Goal: Information Seeking & Learning: Learn about a topic

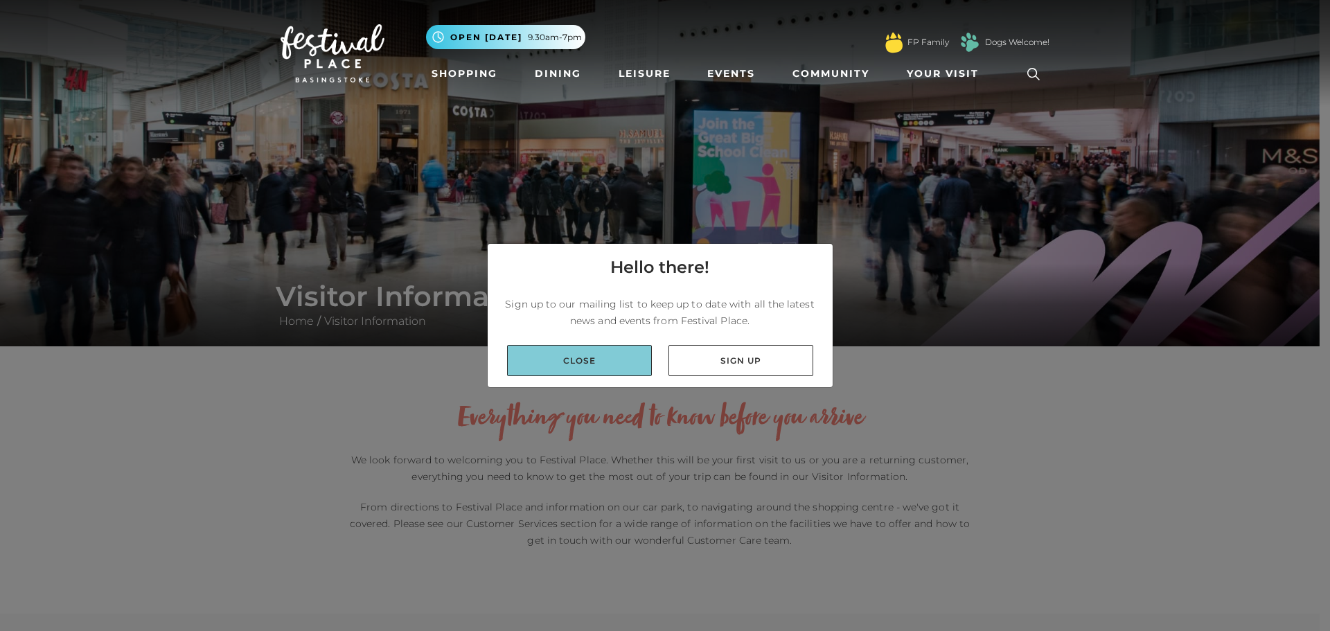
click at [580, 362] on link "Close" at bounding box center [579, 360] width 145 height 31
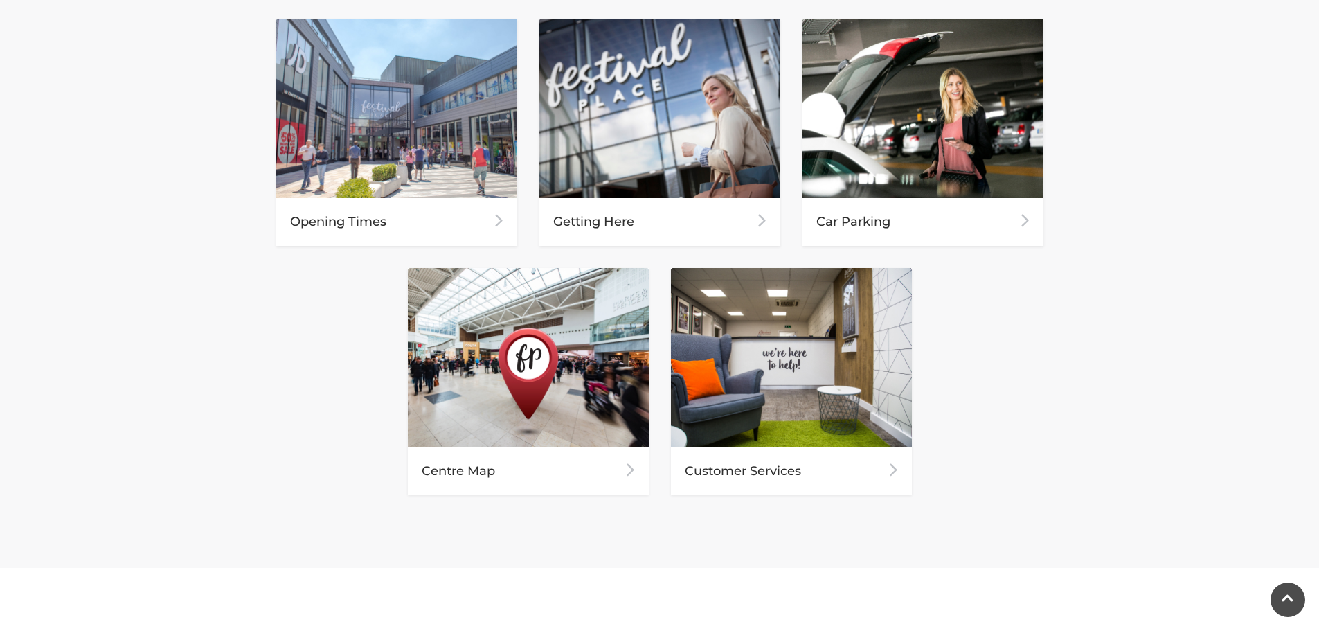
scroll to position [693, 0]
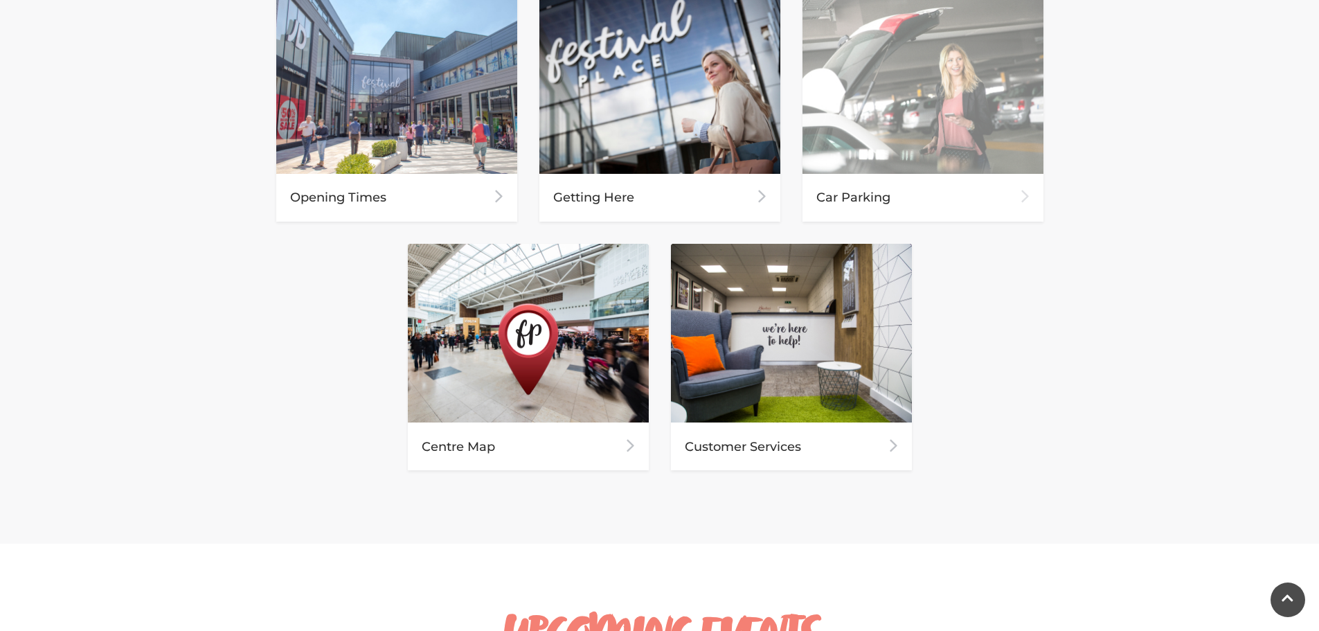
click at [1019, 195] on div "Car Parking" at bounding box center [923, 198] width 241 height 48
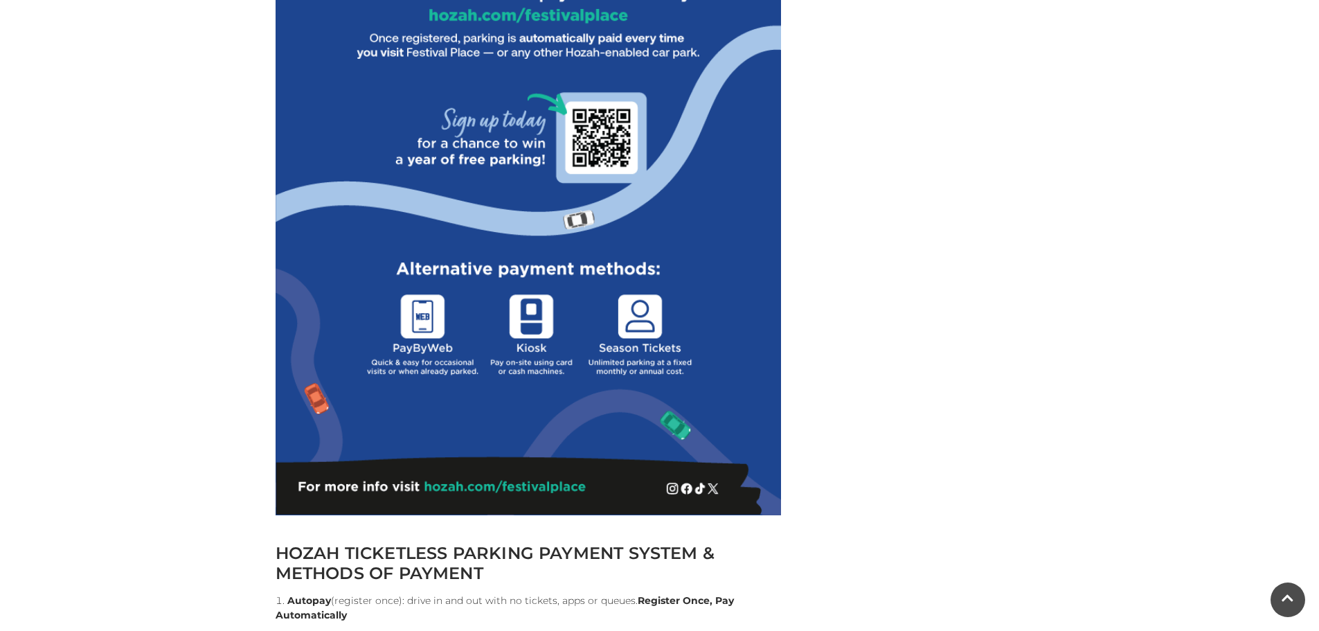
scroll to position [970, 0]
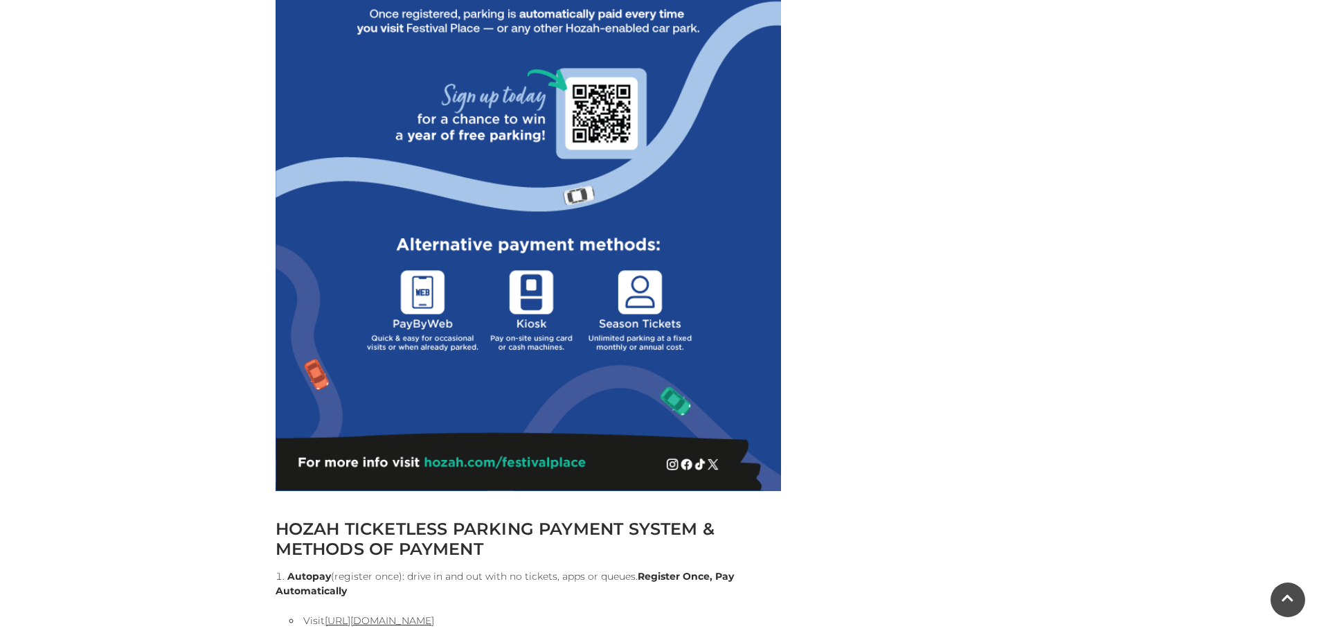
drag, startPoint x: 428, startPoint y: 459, endPoint x: 535, endPoint y: 468, distance: 107.0
drag, startPoint x: 595, startPoint y: 461, endPoint x: 504, endPoint y: 466, distance: 91.6
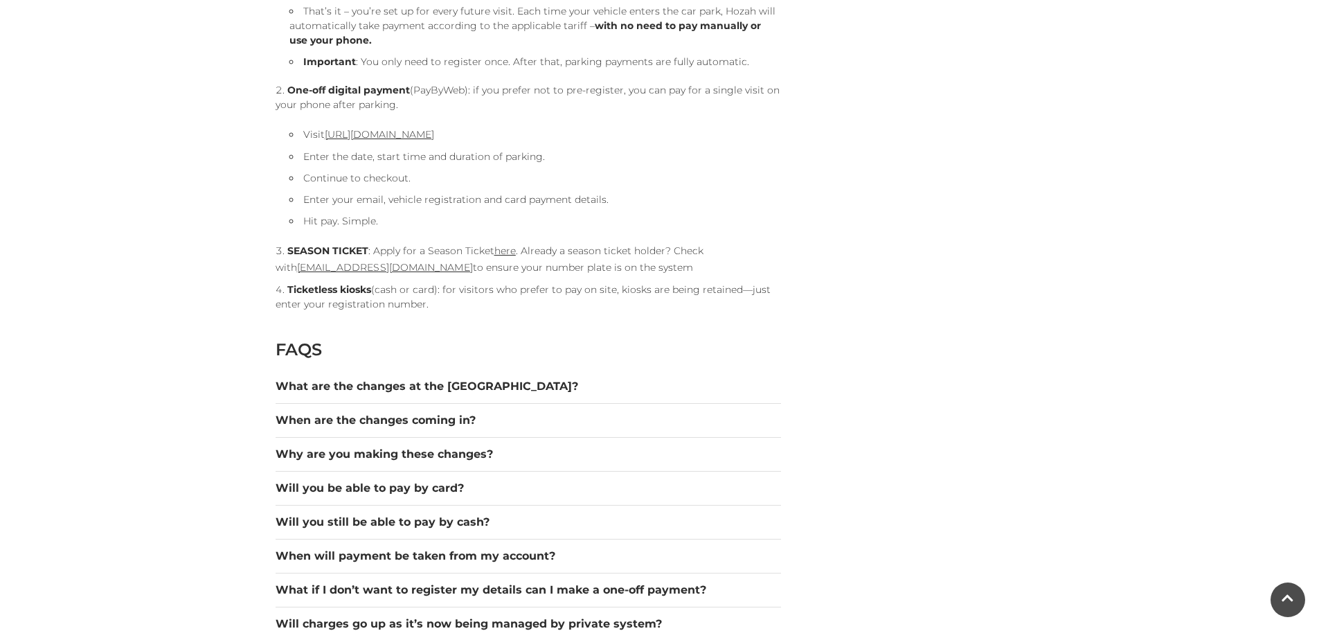
scroll to position [1619, 0]
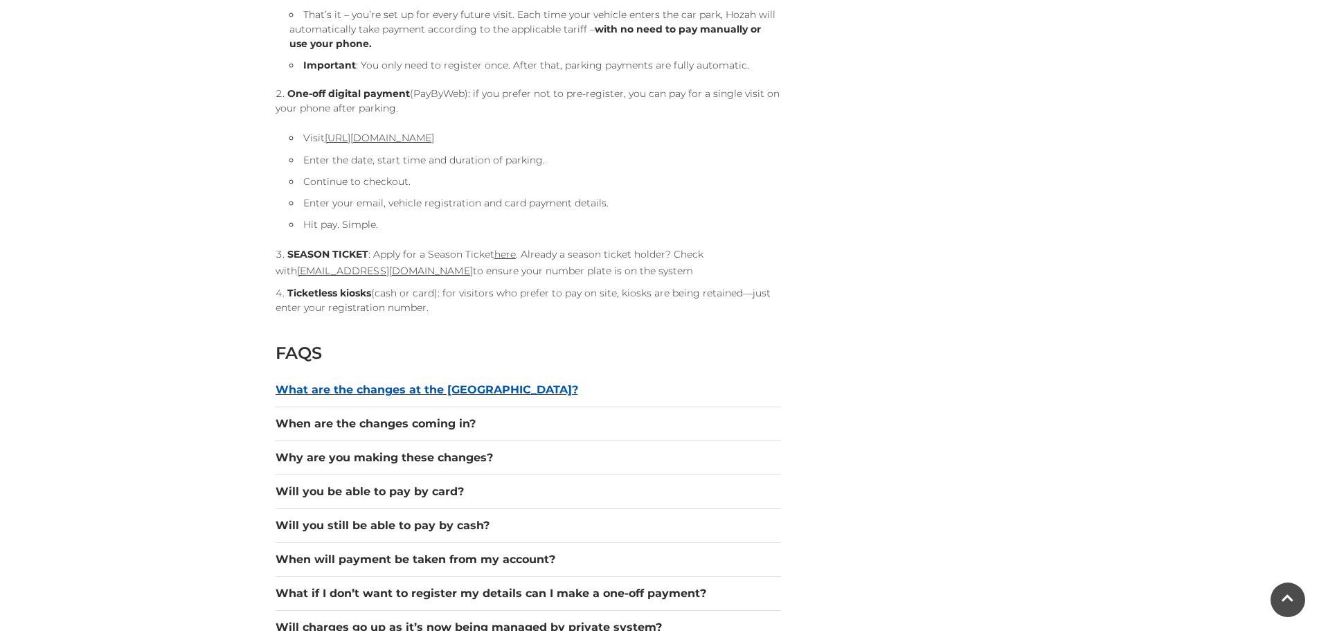
click at [373, 385] on button "What are the changes at the [GEOGRAPHIC_DATA]?" at bounding box center [529, 390] width 506 height 17
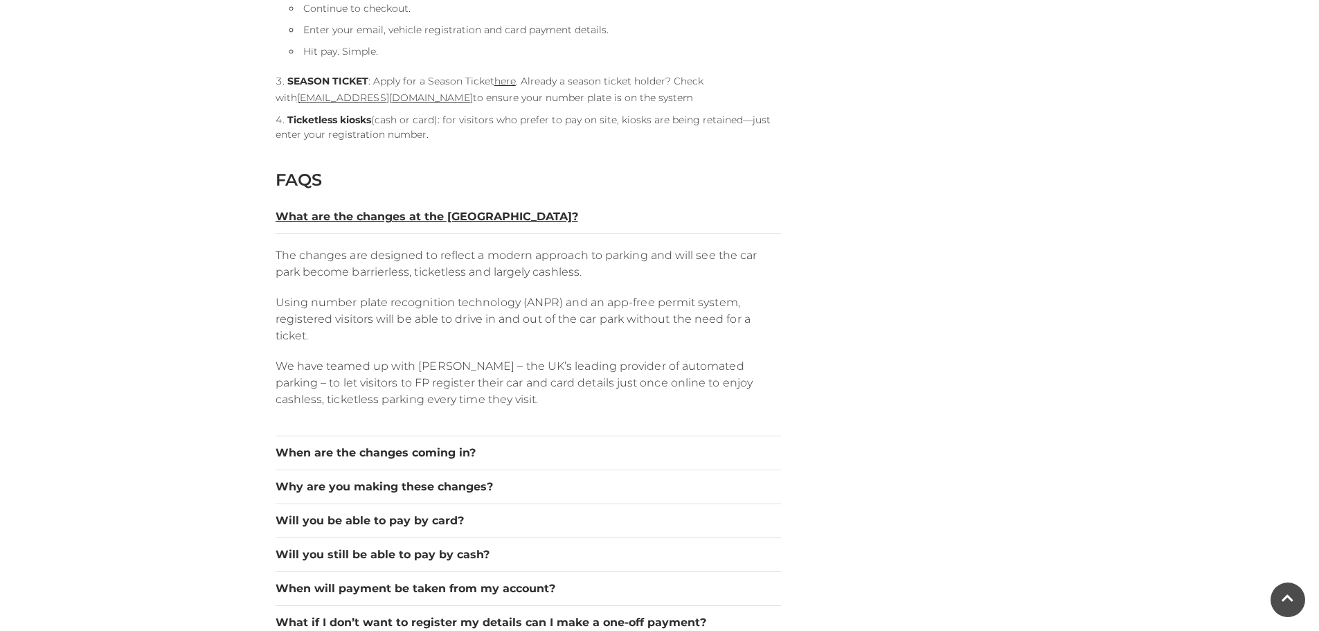
scroll to position [1827, 0]
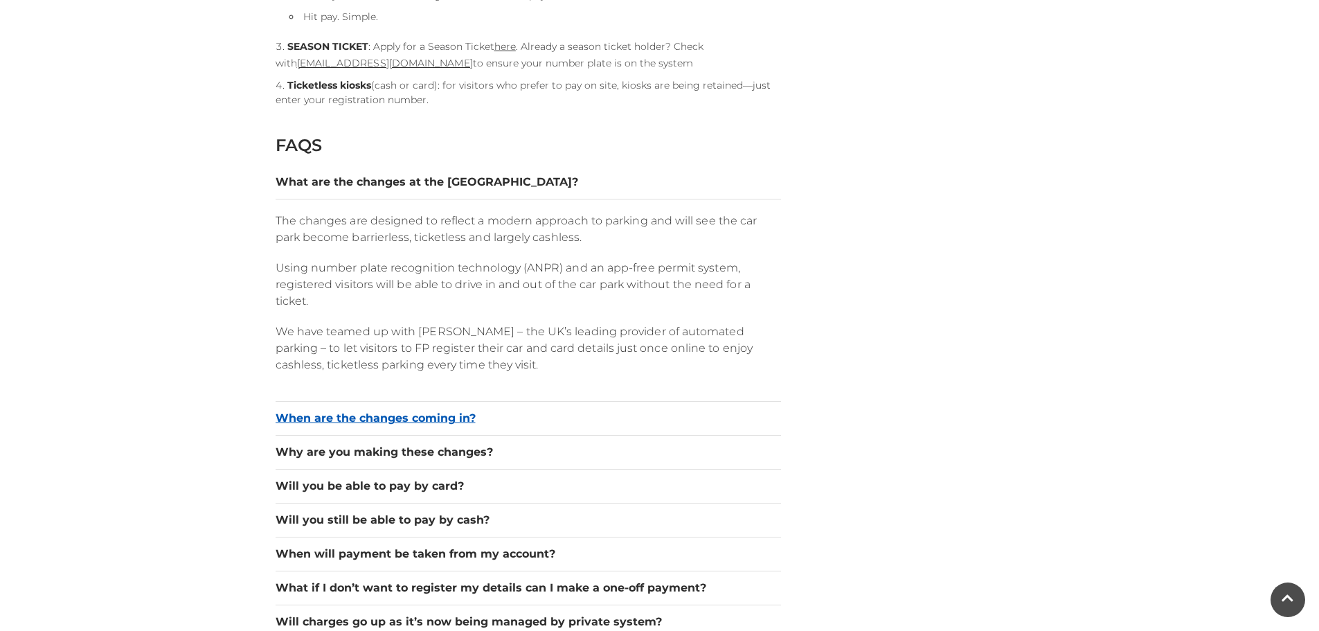
click at [425, 420] on button "When are the changes coming in?" at bounding box center [529, 418] width 506 height 17
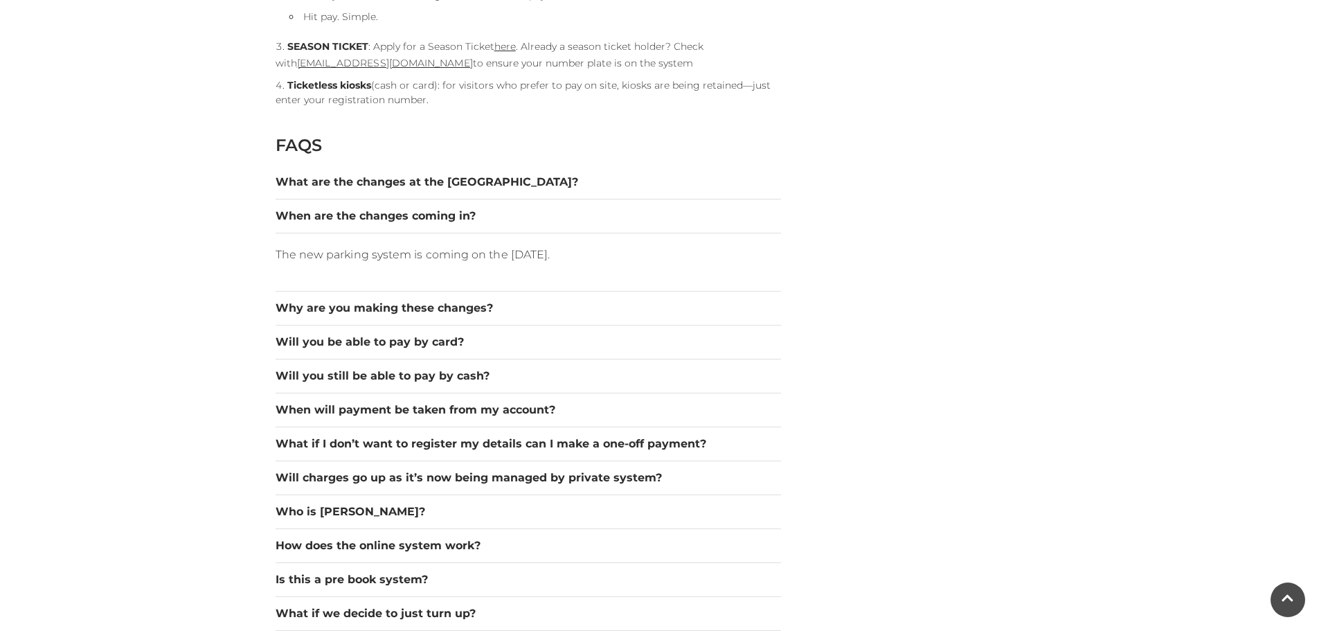
drag, startPoint x: 292, startPoint y: 258, endPoint x: 666, endPoint y: 242, distance: 374.3
click at [666, 242] on div "The new parking system is coming on the 24th September." at bounding box center [529, 262] width 506 height 58
click at [1156, 377] on div "Car Parking Home / Visitor Information / Car Parking HOZAH TICKETLESS PARKING P…" at bounding box center [659, 198] width 1319 height 4051
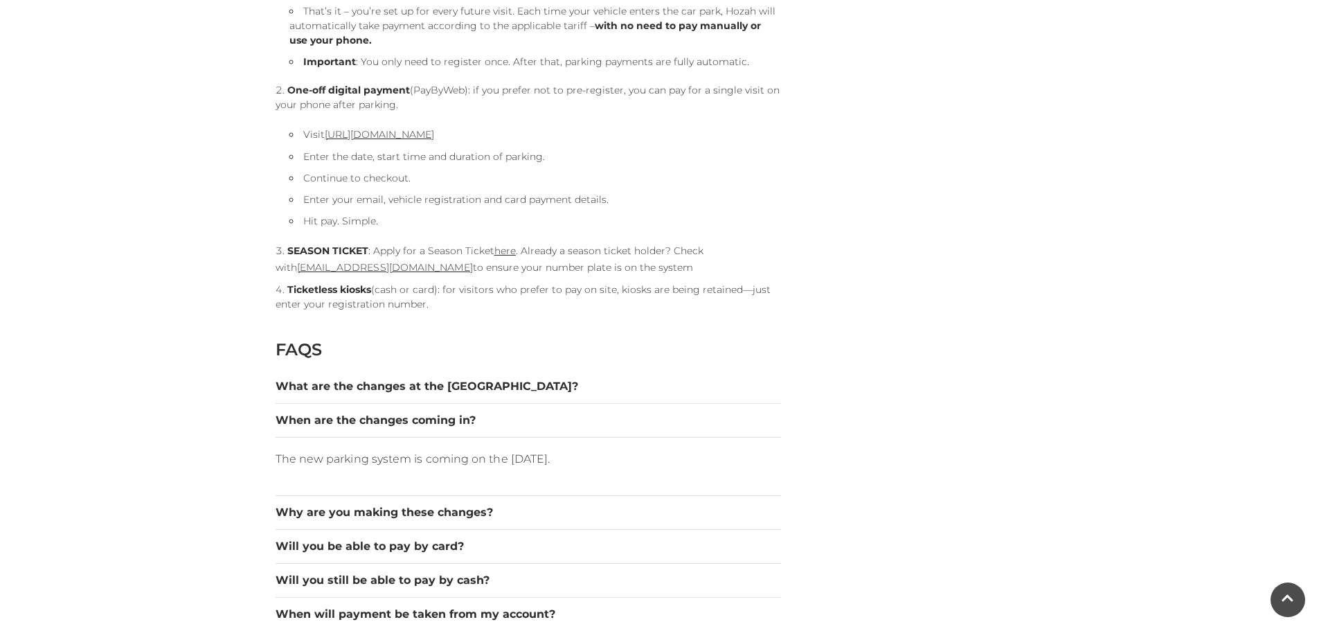
scroll to position [1619, 0]
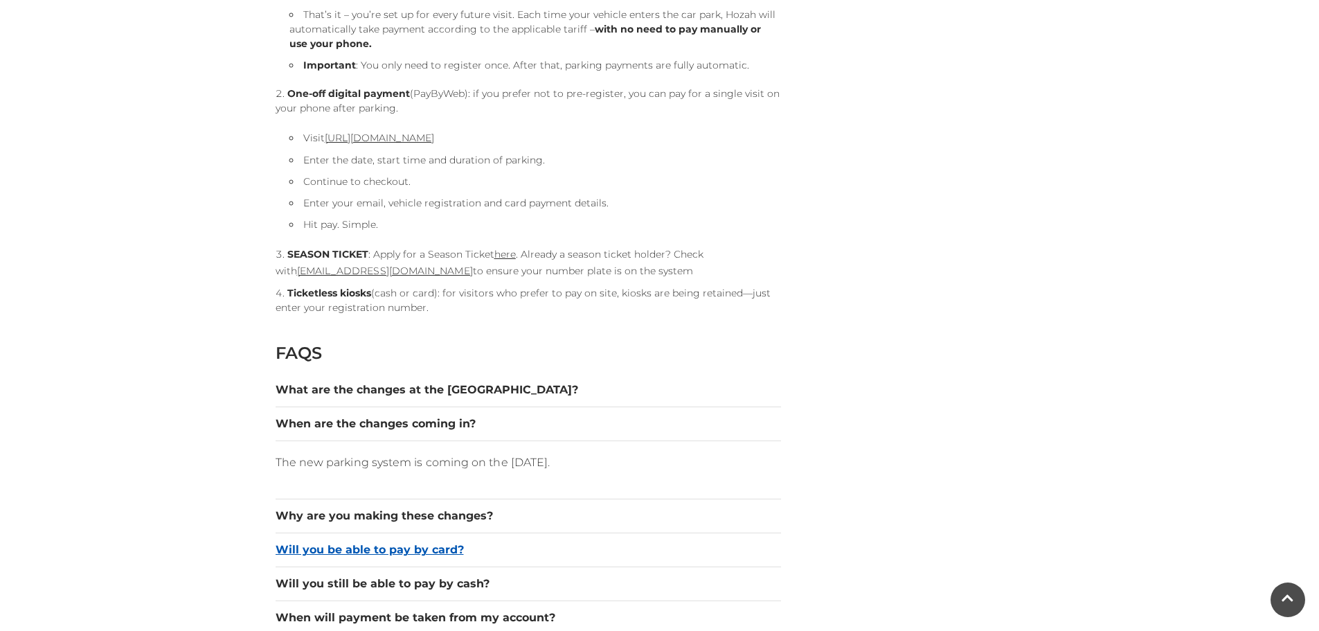
click at [380, 550] on button "Will you be able to pay by card?" at bounding box center [529, 550] width 506 height 17
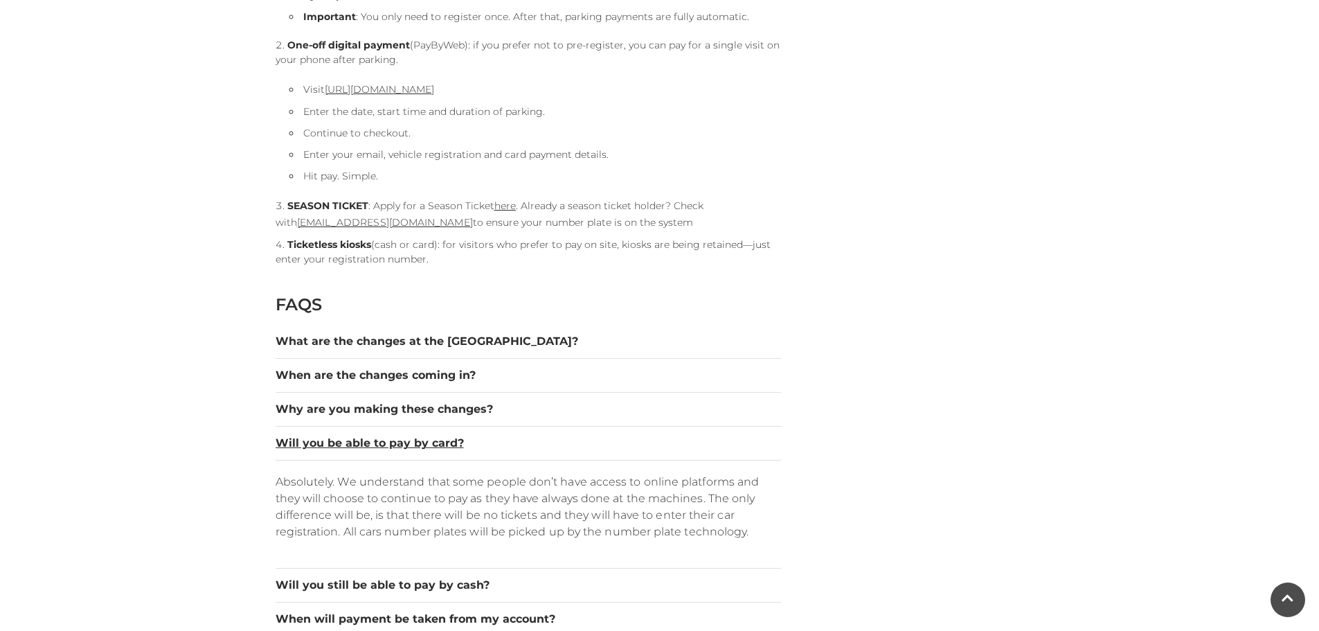
scroll to position [1689, 0]
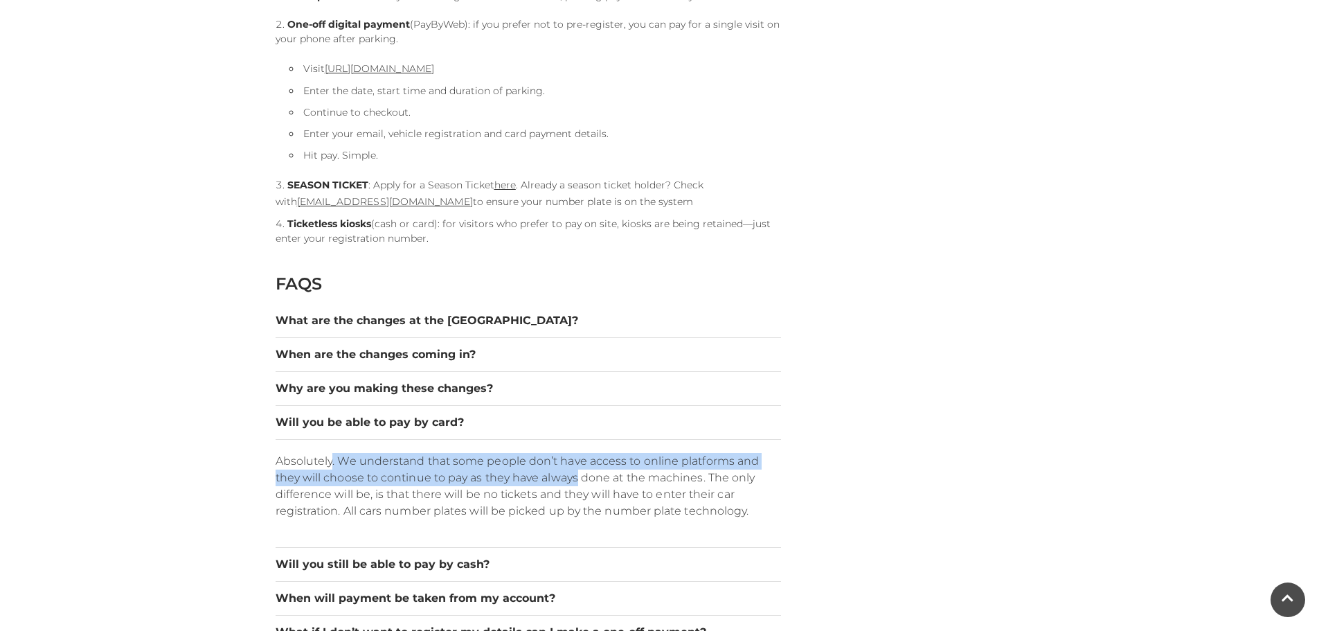
drag, startPoint x: 333, startPoint y: 468, endPoint x: 578, endPoint y: 477, distance: 244.7
click at [578, 477] on p "Absolutely. We understand that some people don’t have access to online platform…" at bounding box center [529, 486] width 506 height 66
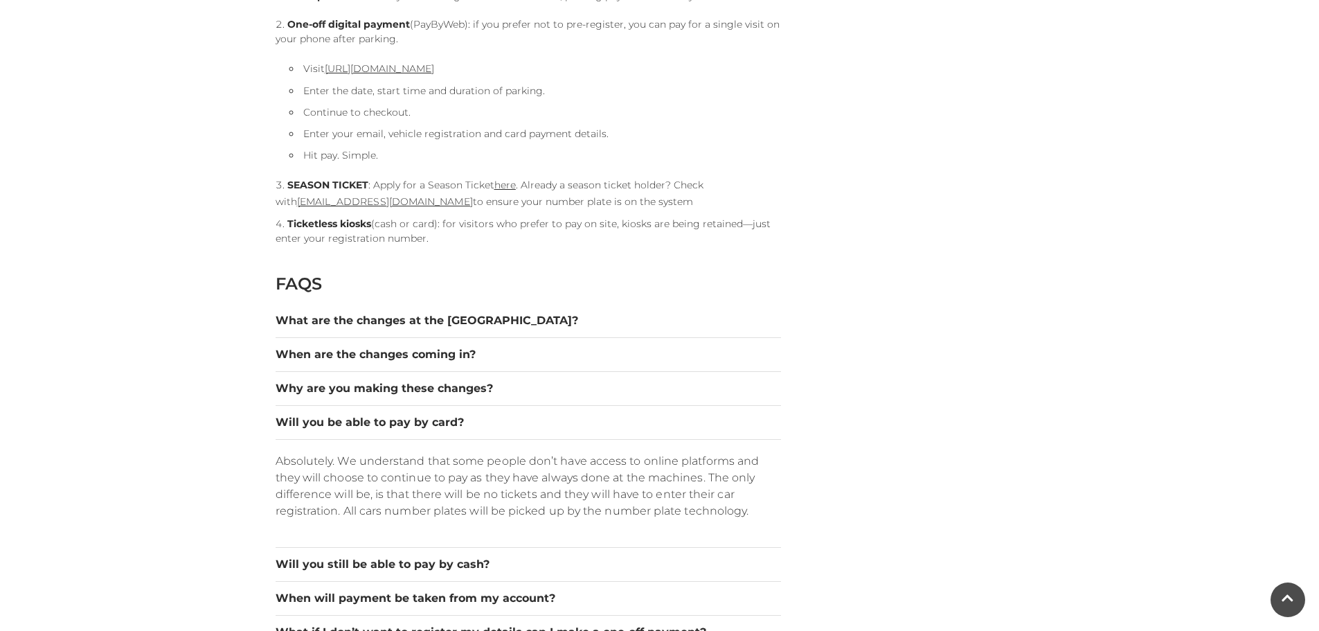
drag, startPoint x: 364, startPoint y: 504, endPoint x: 353, endPoint y: 503, distance: 11.2
click at [364, 504] on p "Absolutely. We understand that some people don’t have access to online platform…" at bounding box center [529, 486] width 506 height 66
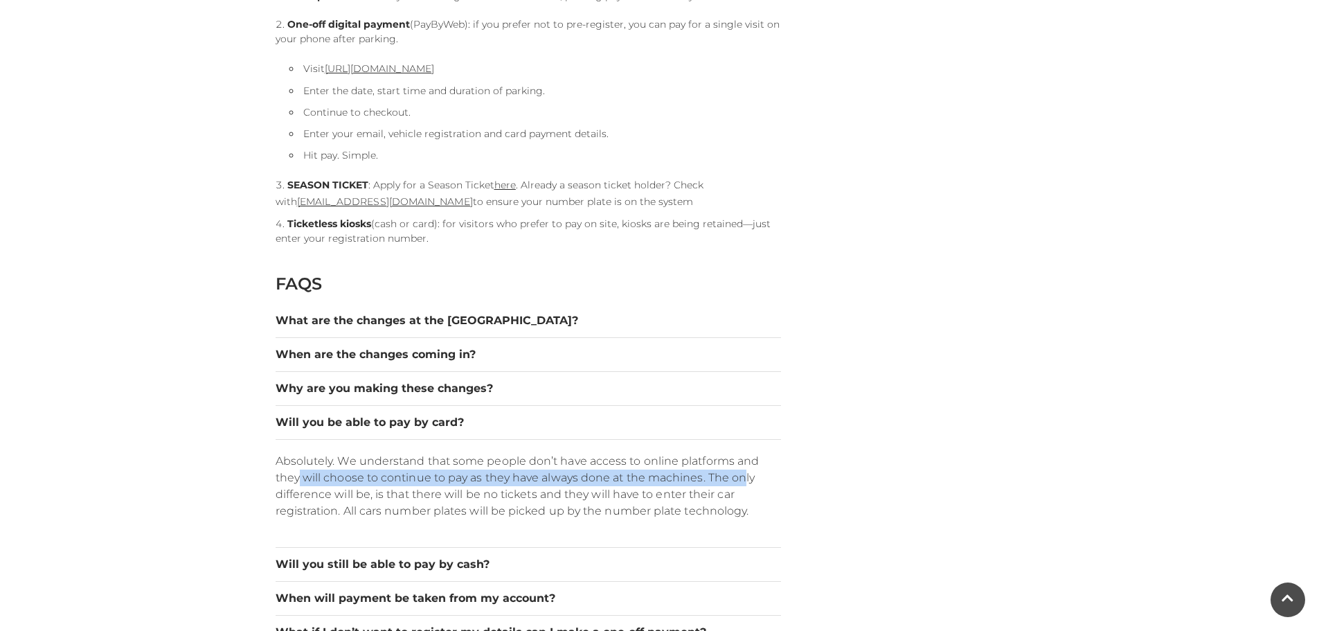
drag, startPoint x: 298, startPoint y: 475, endPoint x: 745, endPoint y: 475, distance: 447.4
click at [745, 475] on p "Absolutely. We understand that some people don’t have access to online platform…" at bounding box center [529, 486] width 506 height 66
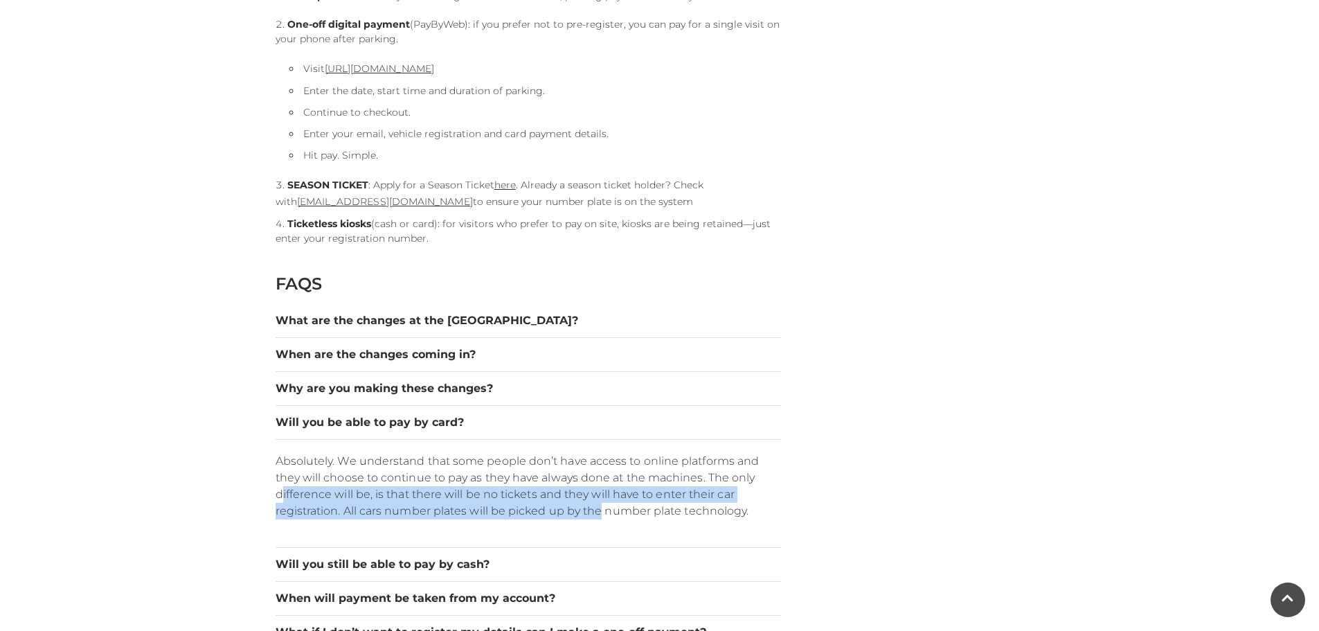
drag, startPoint x: 284, startPoint y: 488, endPoint x: 601, endPoint y: 512, distance: 317.4
click at [601, 512] on p "Absolutely. We understand that some people don’t have access to online platform…" at bounding box center [529, 486] width 506 height 66
click at [583, 499] on p "Absolutely. We understand that some people don’t have access to online platform…" at bounding box center [529, 486] width 506 height 66
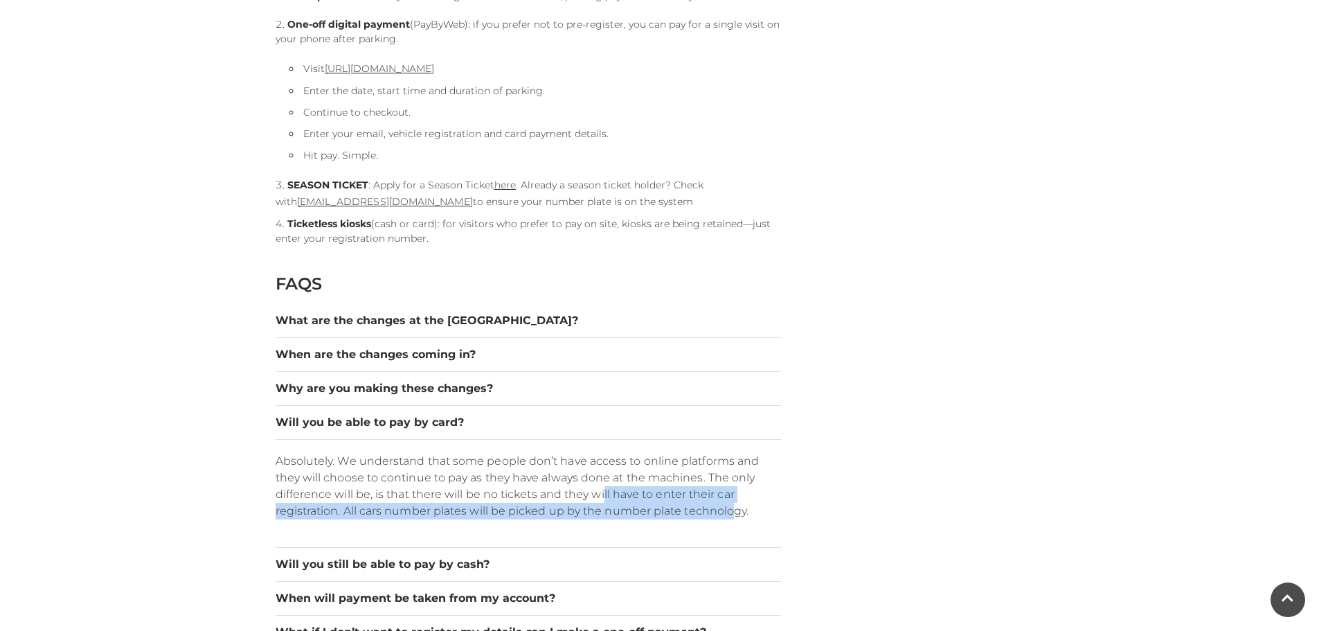
drag, startPoint x: 605, startPoint y: 495, endPoint x: 731, endPoint y: 506, distance: 126.5
click at [731, 506] on p "Absolutely. We understand that some people don’t have access to online platform…" at bounding box center [529, 486] width 506 height 66
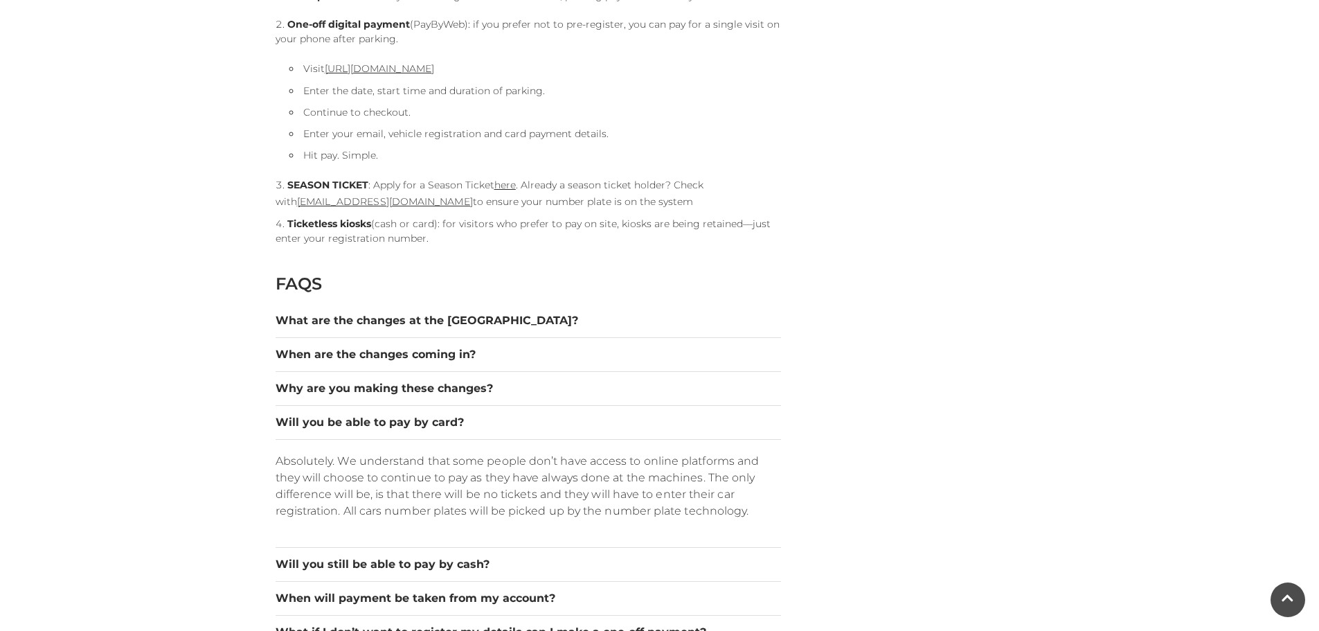
click at [402, 500] on p "Absolutely. We understand that some people don’t have access to online platform…" at bounding box center [529, 486] width 506 height 66
drag, startPoint x: 481, startPoint y: 507, endPoint x: 605, endPoint y: 520, distance: 124.7
click at [605, 520] on div "Absolutely. We understand that some people don’t have access to online platform…" at bounding box center [529, 493] width 506 height 108
drag, startPoint x: 360, startPoint y: 509, endPoint x: 673, endPoint y: 513, distance: 313.1
click at [673, 513] on p "Absolutely. We understand that some people don’t have access to online platform…" at bounding box center [529, 486] width 506 height 66
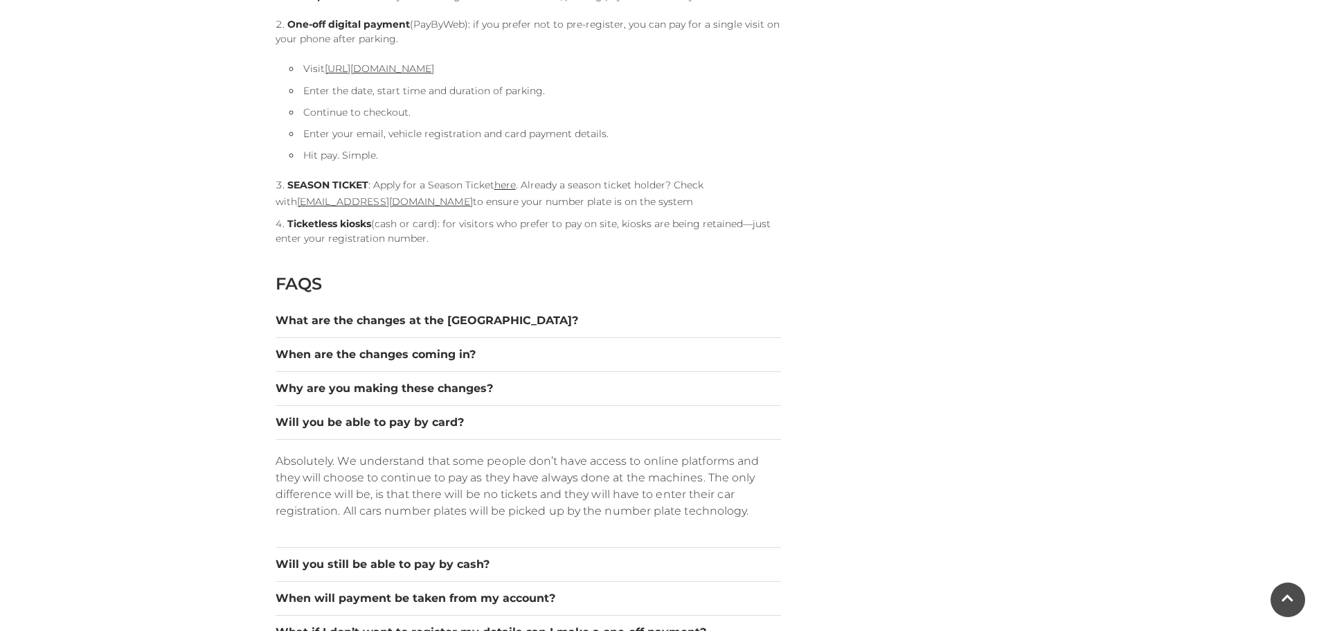
click at [625, 497] on p "Absolutely. We understand that some people don’t have access to online platform…" at bounding box center [529, 486] width 506 height 66
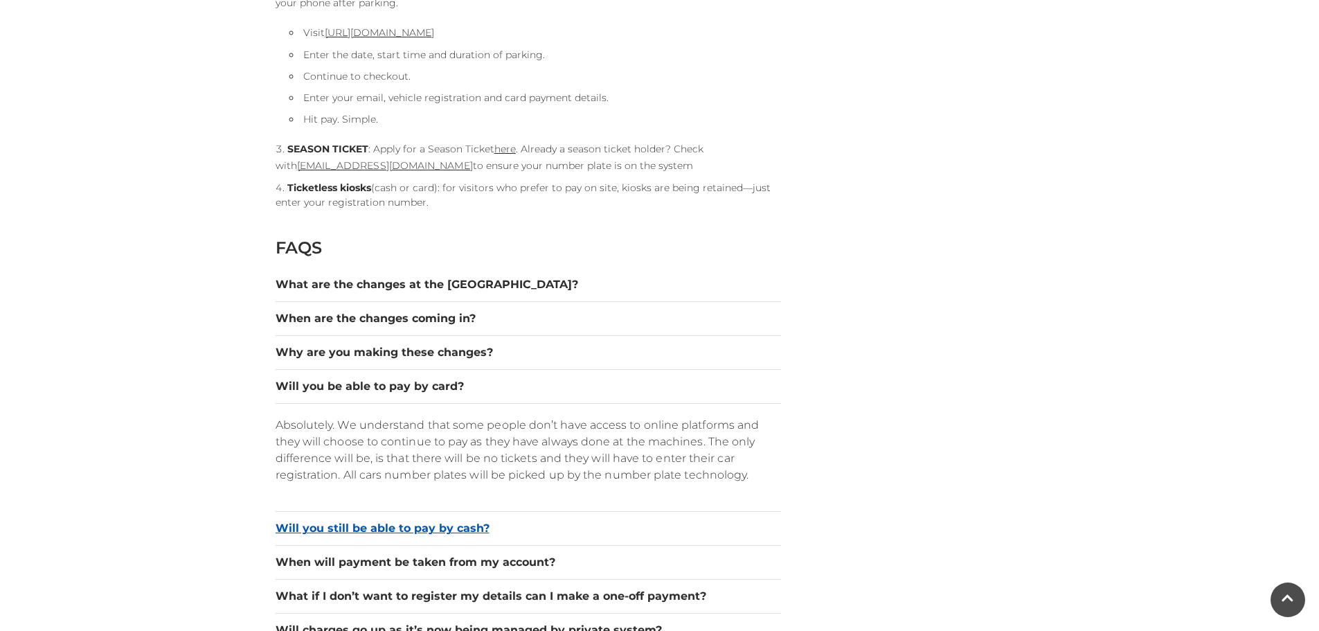
scroll to position [1758, 0]
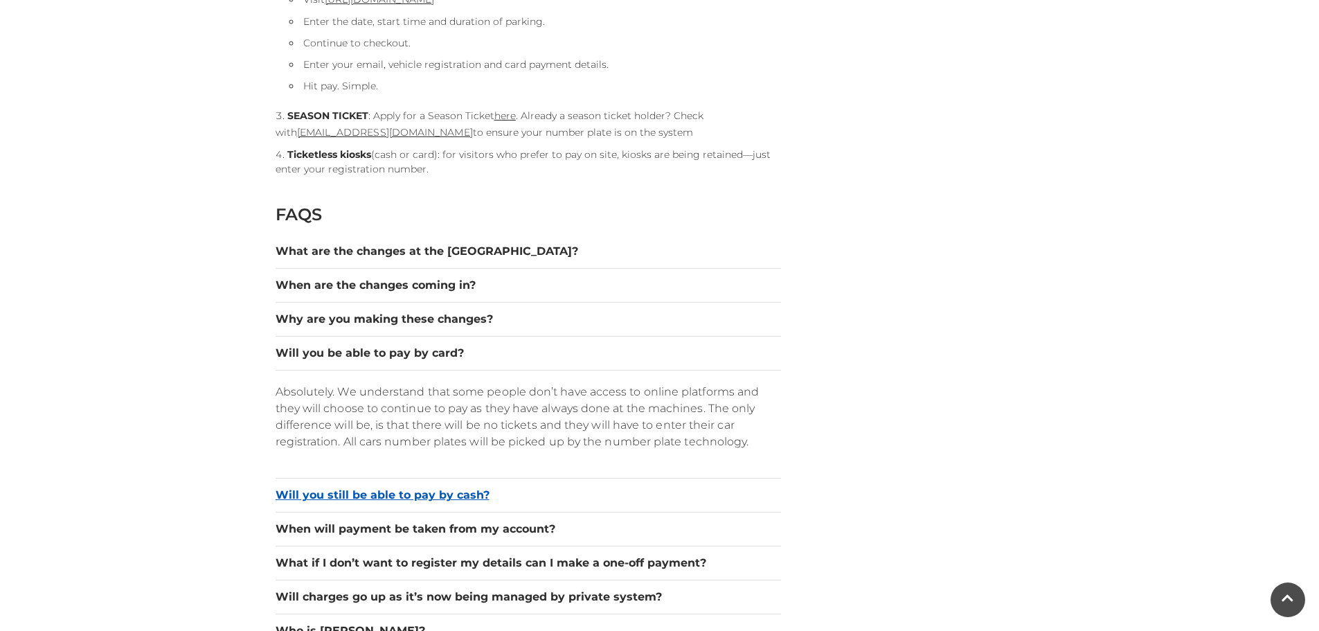
click at [365, 496] on button "Will you still be able to pay by cash?" at bounding box center [529, 495] width 506 height 17
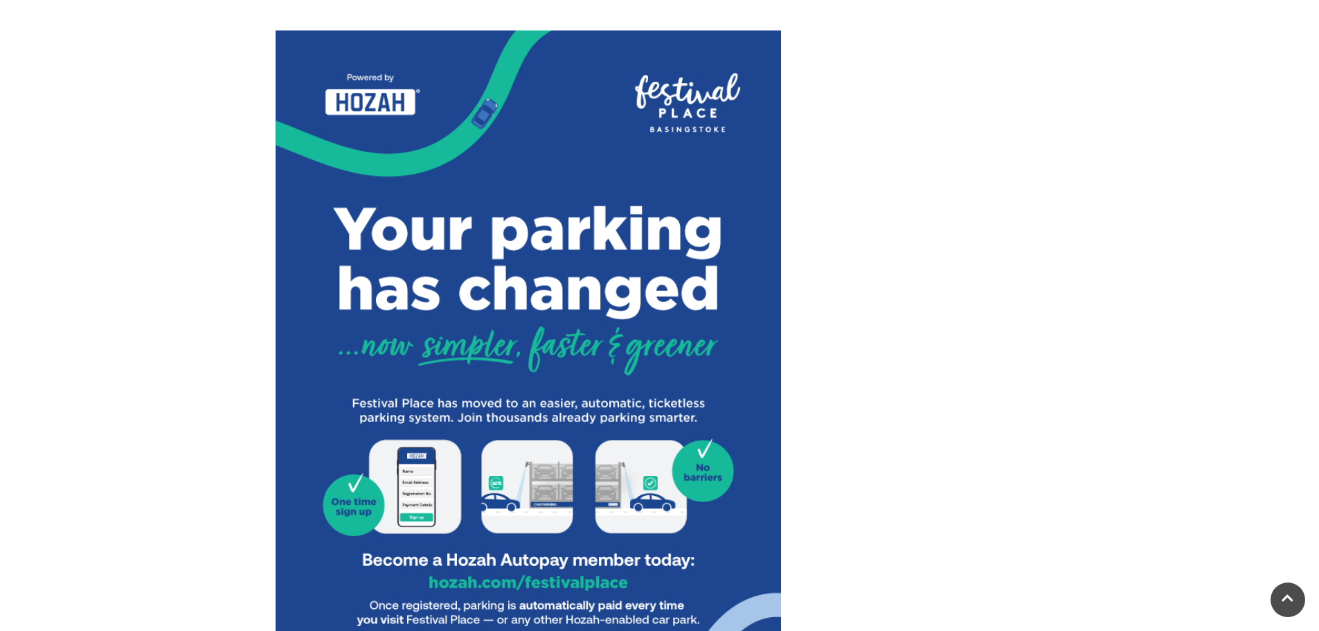
scroll to position [165, 0]
